Goal: Navigation & Orientation: Find specific page/section

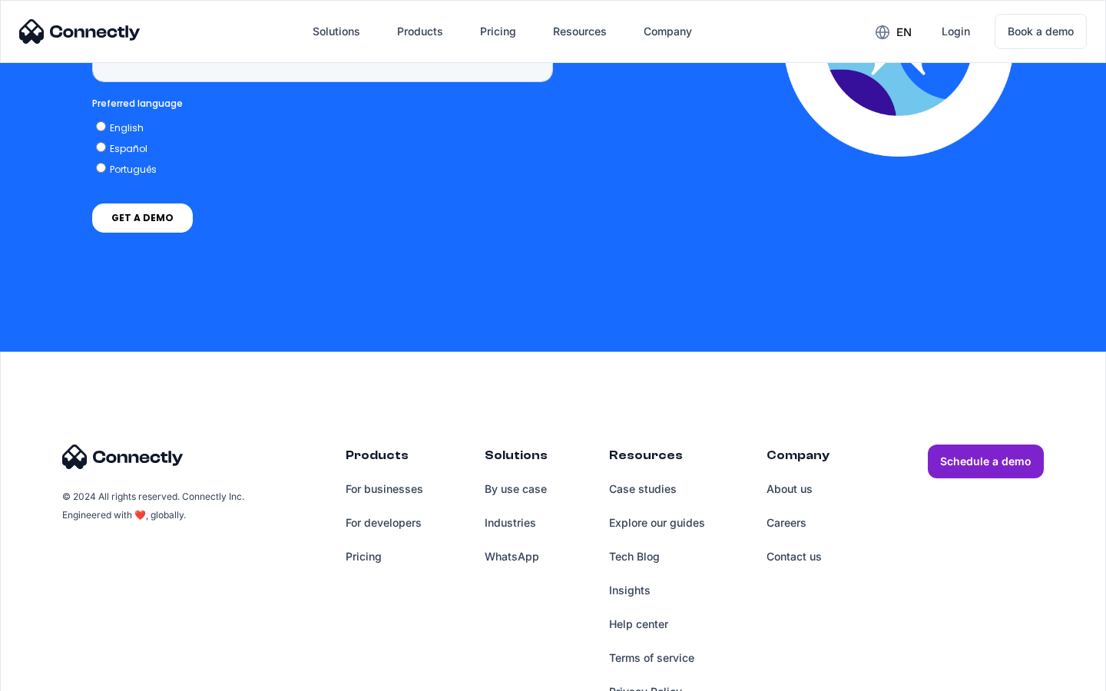
scroll to position [4478, 0]
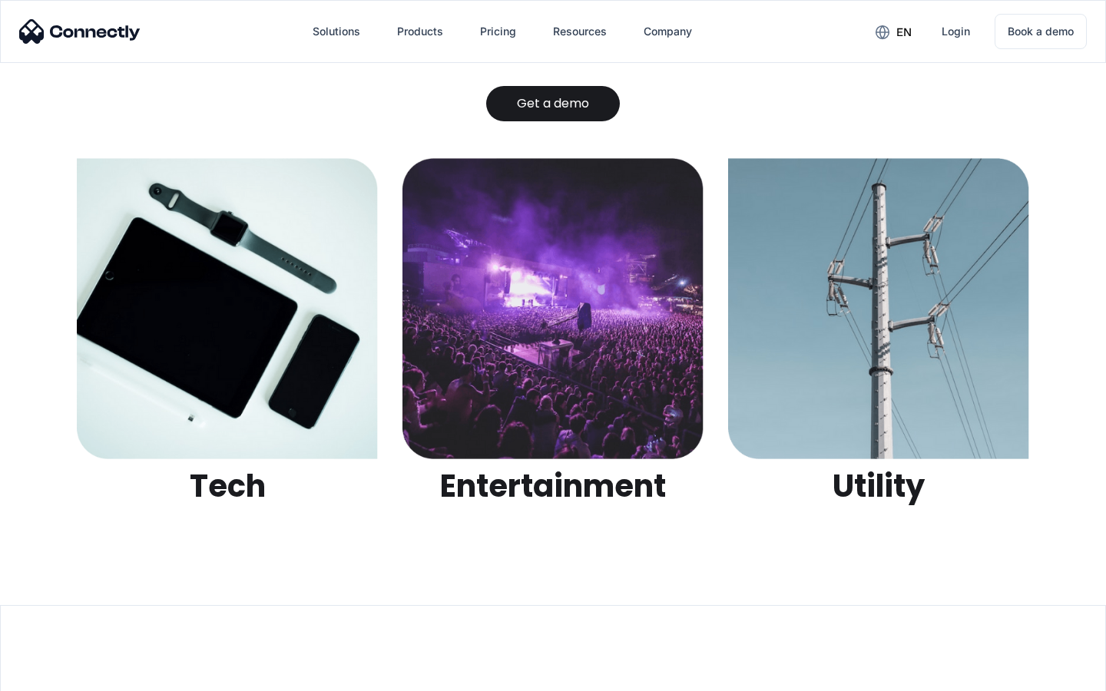
scroll to position [4844, 0]
